Goal: Navigation & Orientation: Find specific page/section

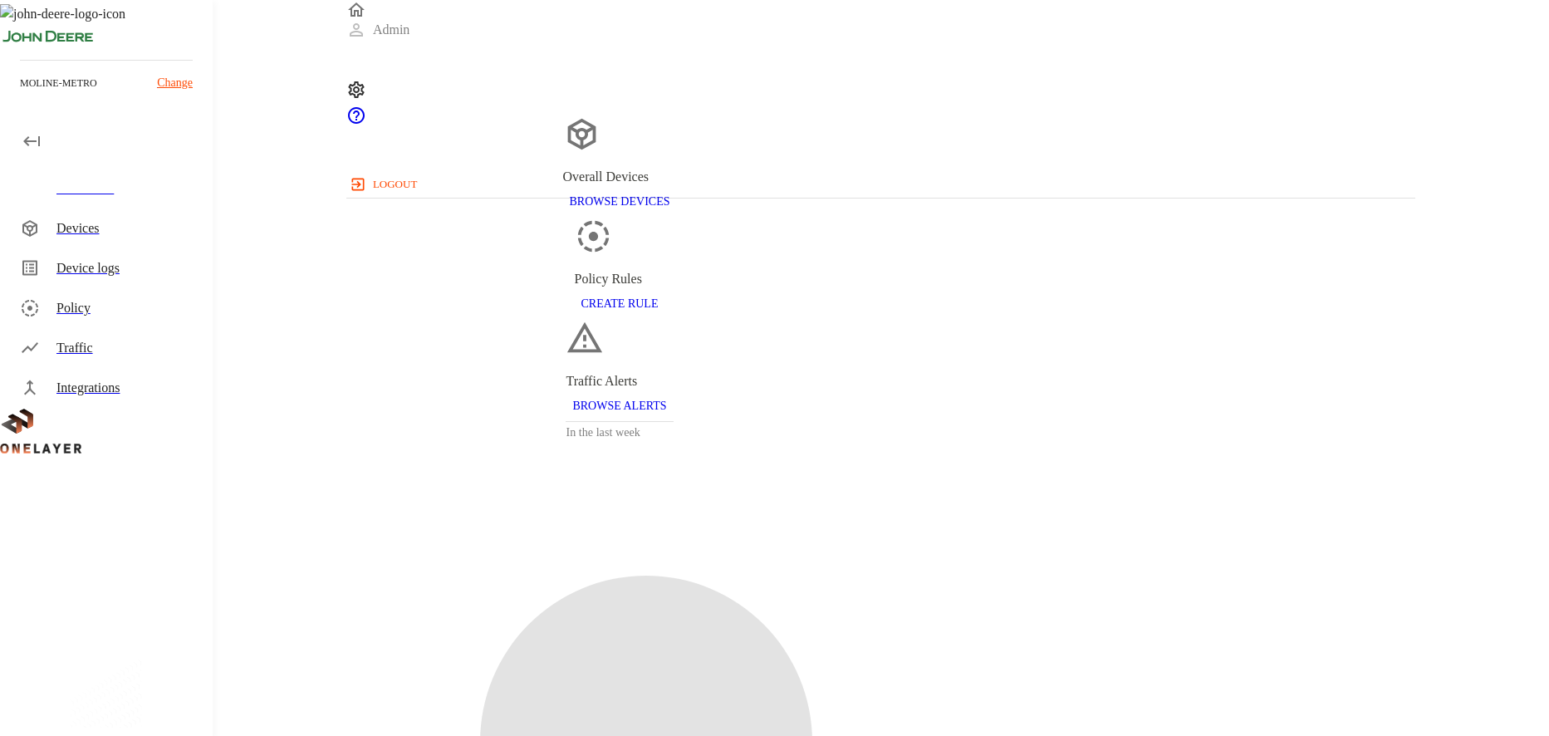
click at [99, 226] on div "Devices" at bounding box center [127, 228] width 143 height 20
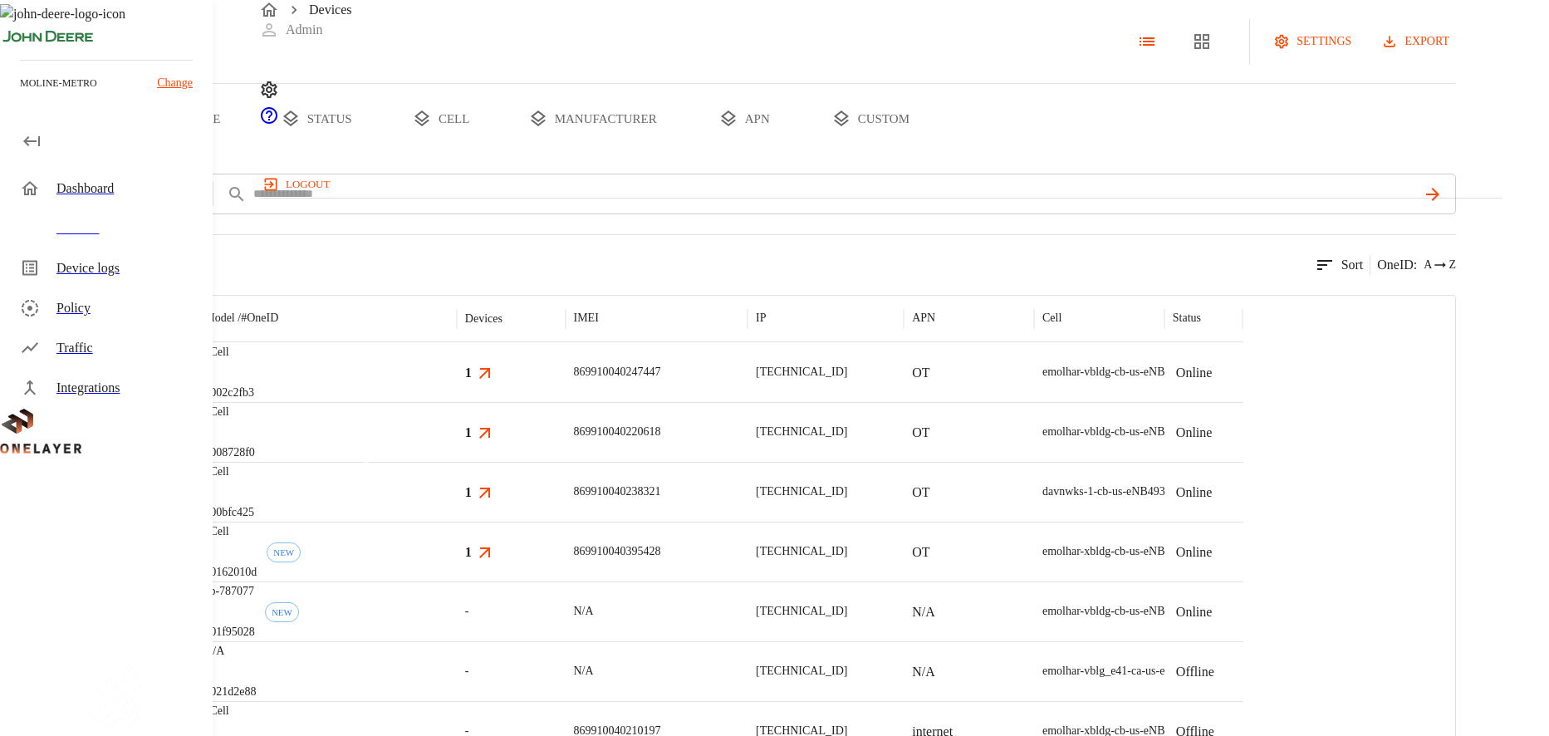
click at [79, 373] on img "MultiTech" at bounding box center [79, 373] width 0 height 0
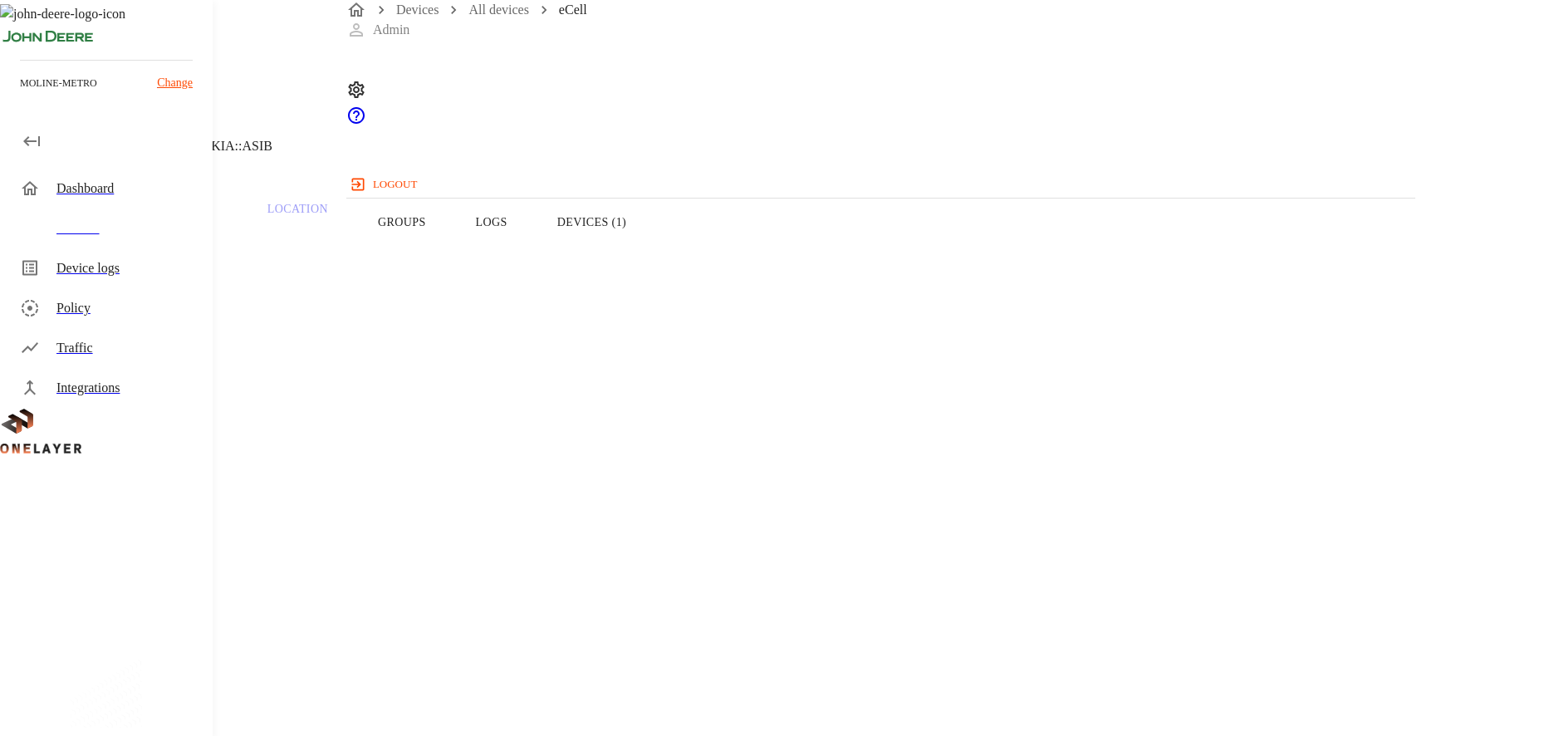
click at [68, 457] on span "eCell" at bounding box center [54, 464] width 28 height 14
click at [651, 242] on button "Devices (1)" at bounding box center [591, 221] width 119 height 105
click at [237, 496] on h5 "WDX77PZW04" at bounding box center [149, 496] width 177 height 27
click at [20, 95] on icon at bounding box center [10, 85] width 20 height 20
